Goal: Task Accomplishment & Management: Use online tool/utility

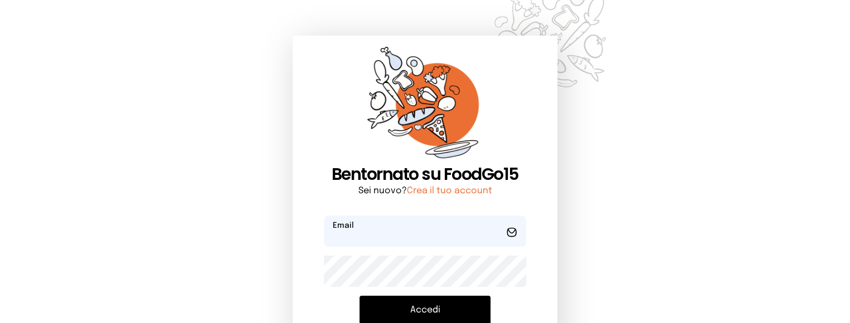
type input "**********"
click at [390, 305] on button "Accedi" at bounding box center [425, 310] width 131 height 29
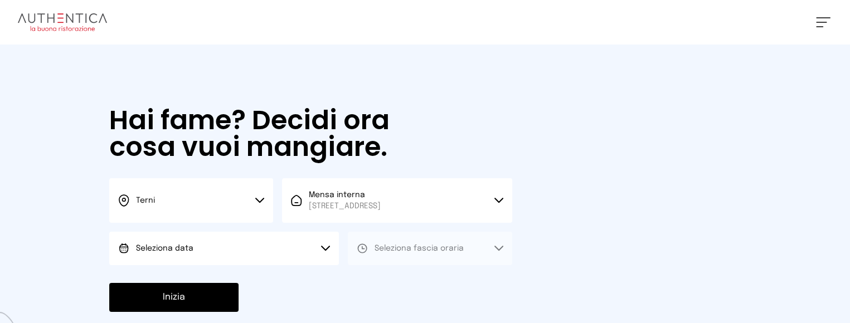
click at [330, 246] on button "Seleziona data" at bounding box center [224, 248] width 230 height 33
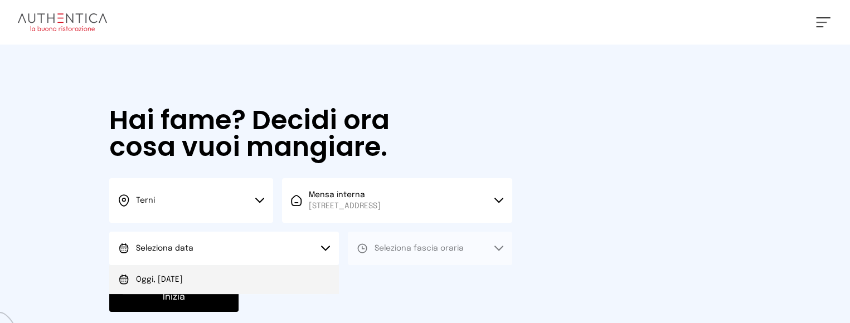
click at [306, 280] on li "Oggi, [DATE]" at bounding box center [224, 279] width 230 height 29
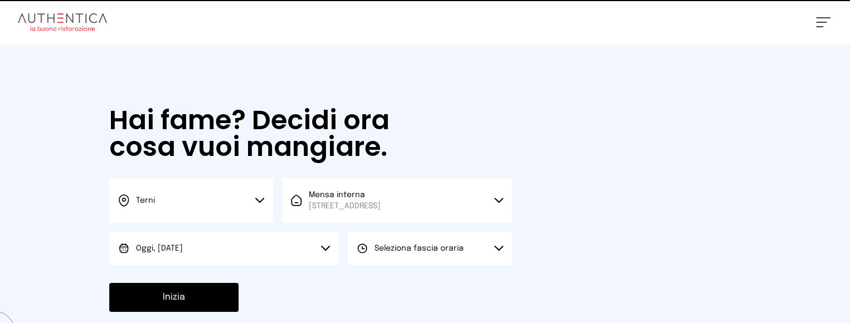
click at [406, 246] on span "Seleziona fascia oraria" at bounding box center [419, 249] width 89 height 8
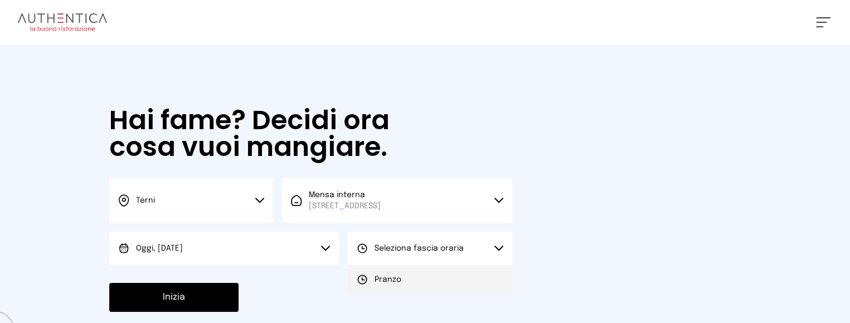
drag, startPoint x: 406, startPoint y: 272, endPoint x: 395, endPoint y: 280, distance: 14.3
click at [406, 272] on li "Pranzo" at bounding box center [430, 279] width 164 height 29
click at [196, 304] on button "Inizia" at bounding box center [173, 297] width 129 height 29
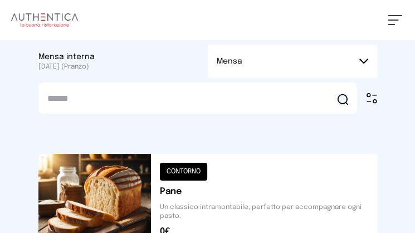
click at [392, 17] on button at bounding box center [395, 20] width 14 height 10
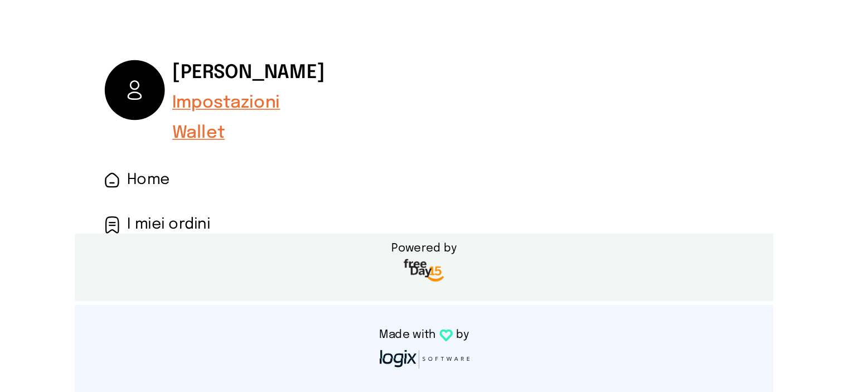
scroll to position [335, 0]
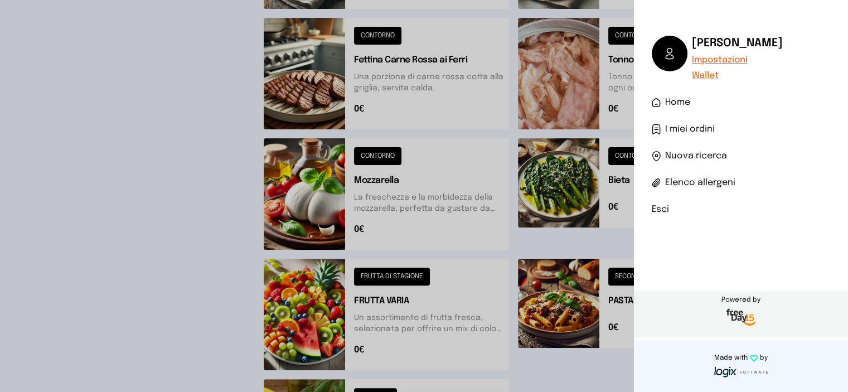
click at [654, 209] on li "Esci" at bounding box center [741, 209] width 178 height 13
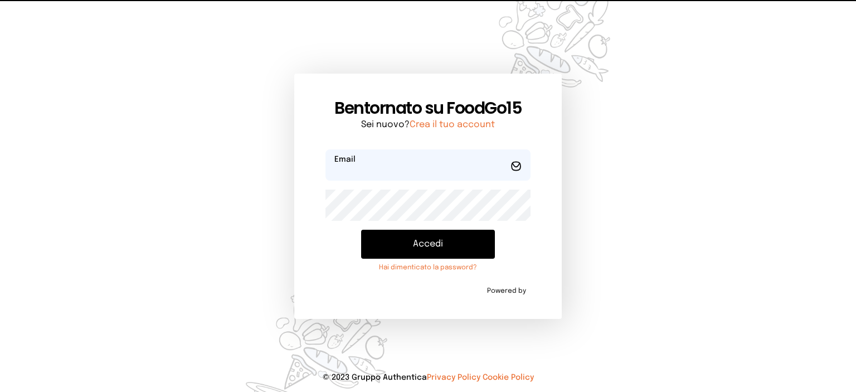
type input "**********"
